Goal: Navigation & Orientation: Go to known website

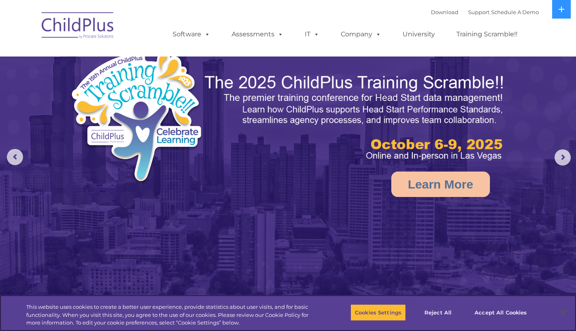
select select "MEDIUM"
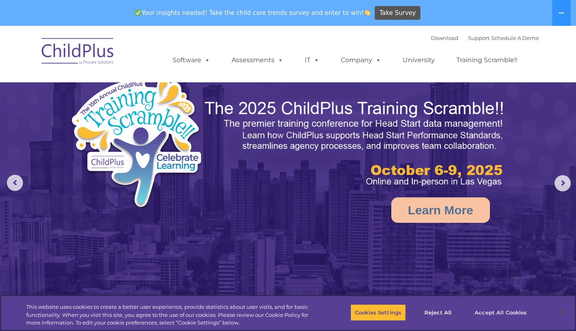
click at [507, 315] on button "Accept All Cookies" at bounding box center [500, 312] width 61 height 17
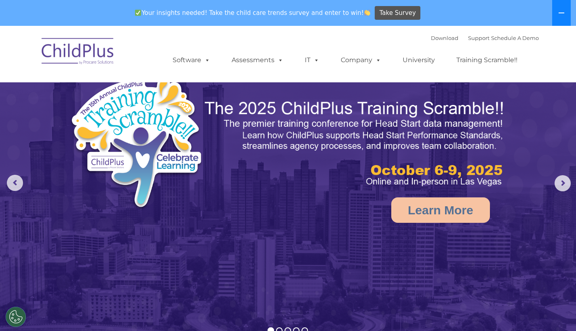
click at [561, 13] on icon at bounding box center [561, 13] width 6 height 1
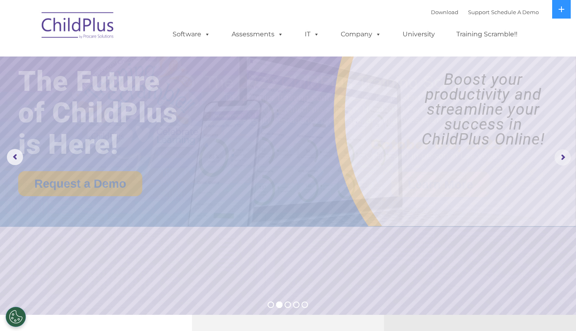
click at [558, 158] on rs-arrow at bounding box center [562, 157] width 16 height 16
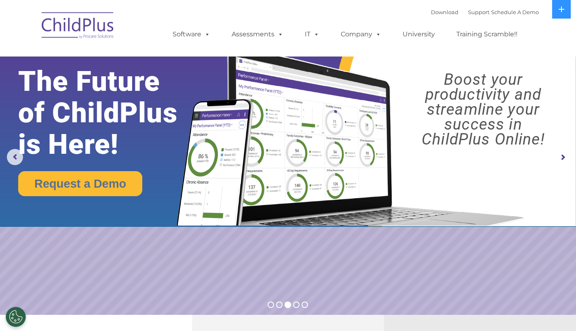
click at [558, 158] on rs-arrow at bounding box center [562, 157] width 16 height 16
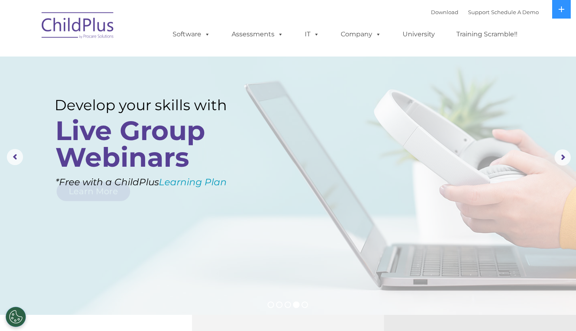
click at [93, 24] on img at bounding box center [78, 26] width 81 height 40
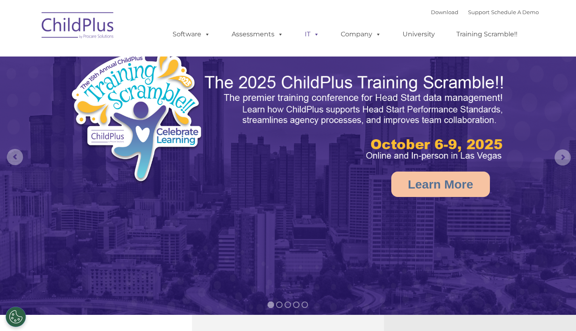
select select "MEDIUM"
